Goal: Check status: Check status

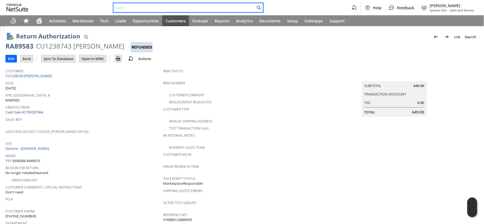
click at [122, 7] on input "text" at bounding box center [185, 7] width 142 height 7
paste input "111-7410753-8131461"
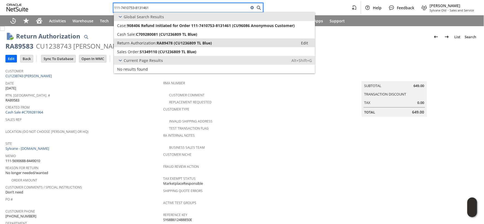
type input "111-7410753-8131461"
click at [133, 41] on span "Return Authorization:" at bounding box center [137, 42] width 40 height 5
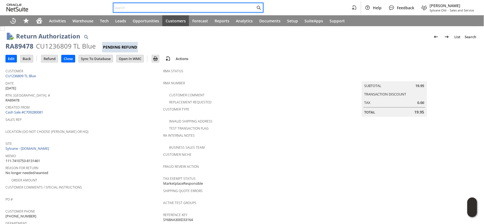
click at [128, 7] on input "text" at bounding box center [185, 7] width 142 height 7
paste input "111-8203141-3218609"
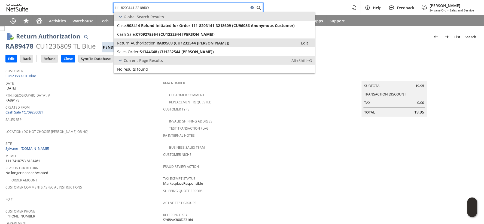
type input "111-8203141-3218609"
click at [140, 42] on span "Return Authorization:" at bounding box center [137, 42] width 40 height 5
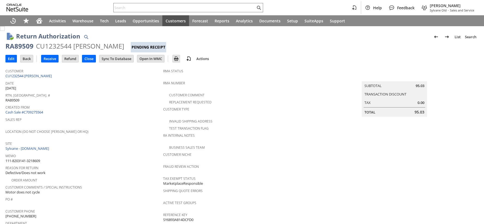
click at [54, 46] on div "CU1232544 Scott Wallace" at bounding box center [80, 46] width 88 height 9
click at [131, 7] on input "text" at bounding box center [185, 7] width 142 height 7
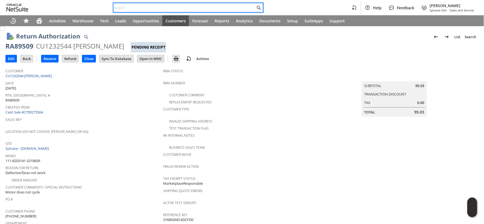
paste input "112-6730739-5417836"
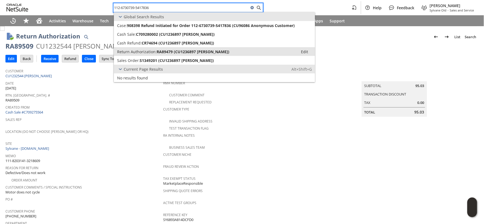
type input "112-6730739-5417836"
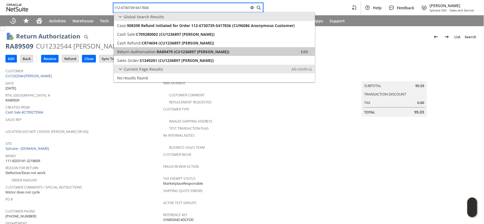
click at [135, 53] on span "Return Authorization:" at bounding box center [137, 51] width 40 height 5
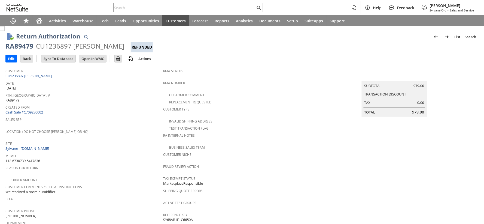
click at [56, 46] on div "CU1236897 dawn paytosh" at bounding box center [80, 46] width 88 height 9
copy div "CU1236897"
